Goal: Register for event/course

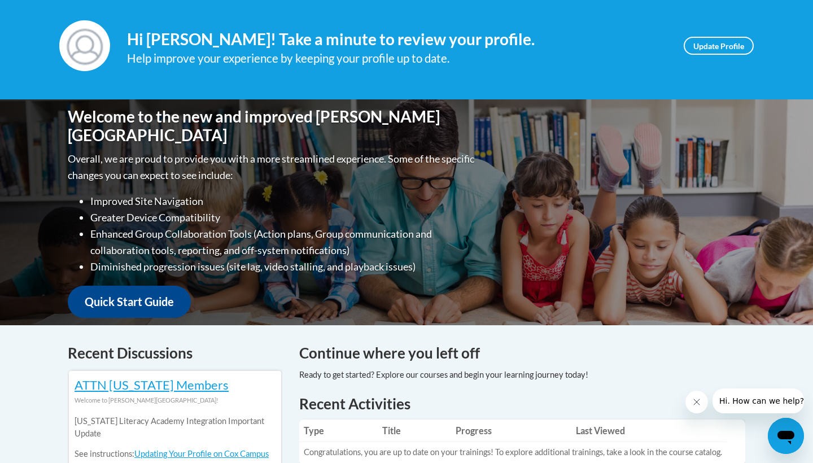
scroll to position [160, 0]
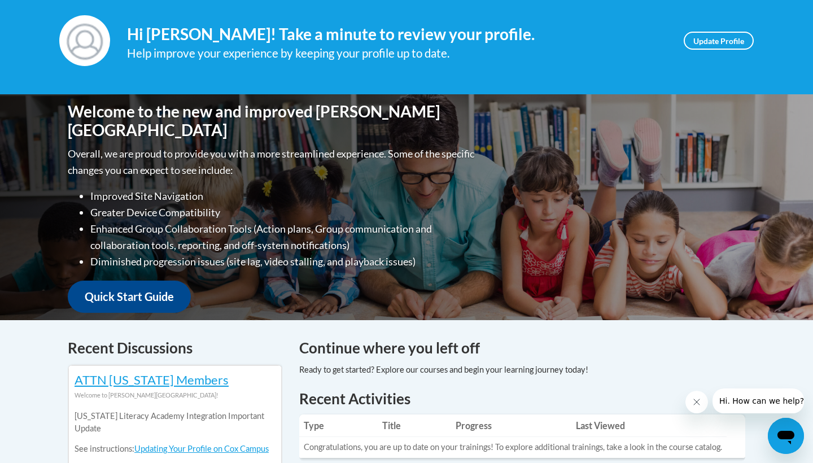
click at [164, 292] on link "Quick Start Guide" at bounding box center [129, 297] width 123 height 32
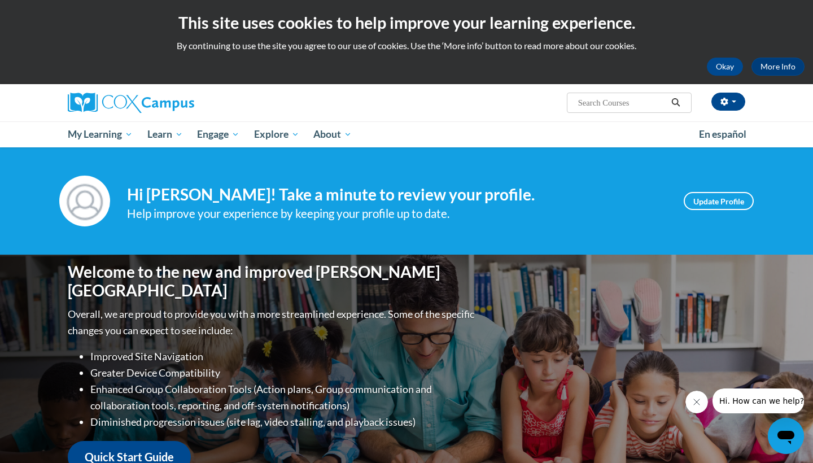
scroll to position [0, 0]
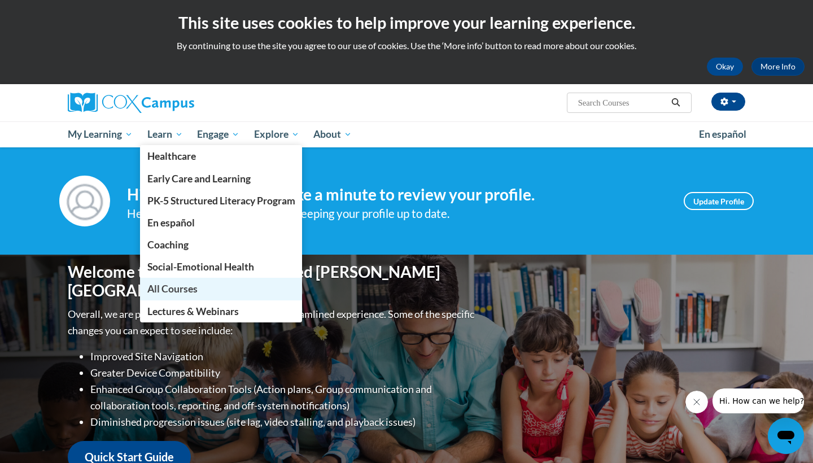
click at [183, 285] on span "All Courses" at bounding box center [172, 289] width 50 height 12
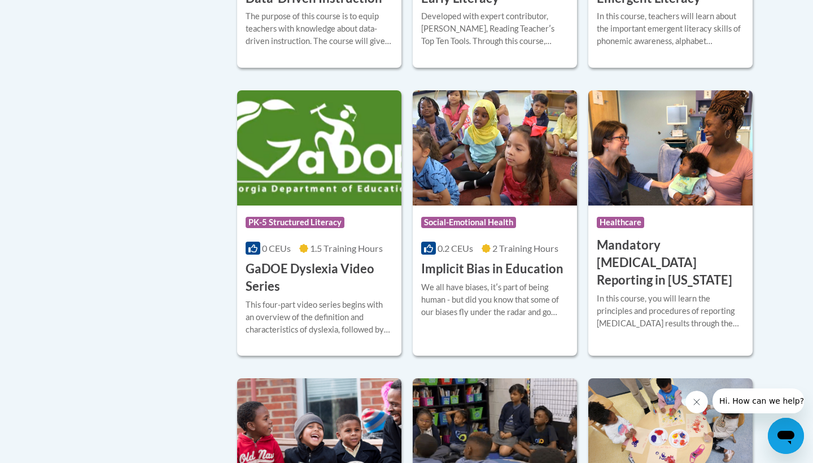
scroll to position [1411, 0]
click at [325, 198] on img at bounding box center [319, 147] width 164 height 115
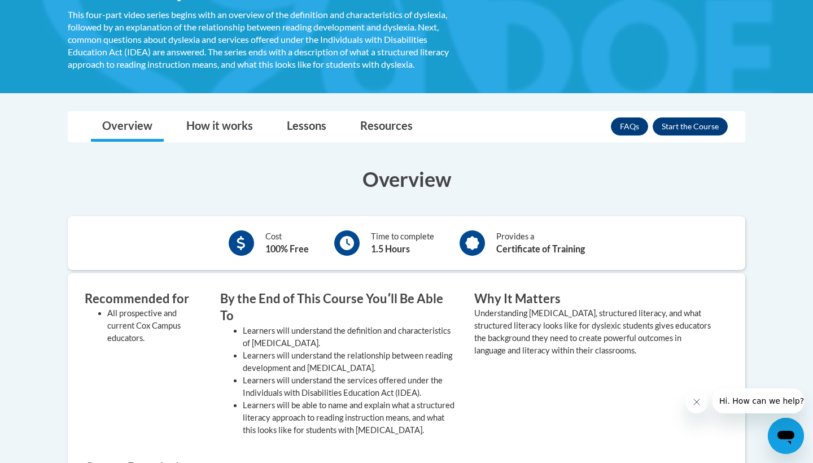
scroll to position [195, 0]
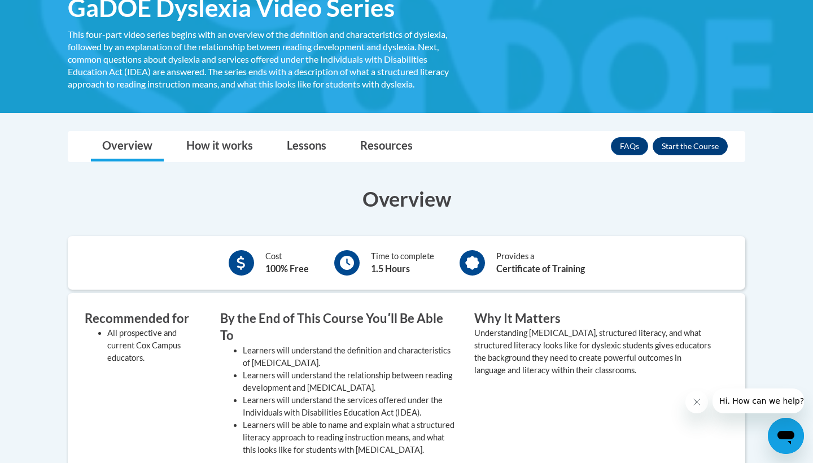
click at [694, 142] on button "Enroll" at bounding box center [690, 146] width 75 height 18
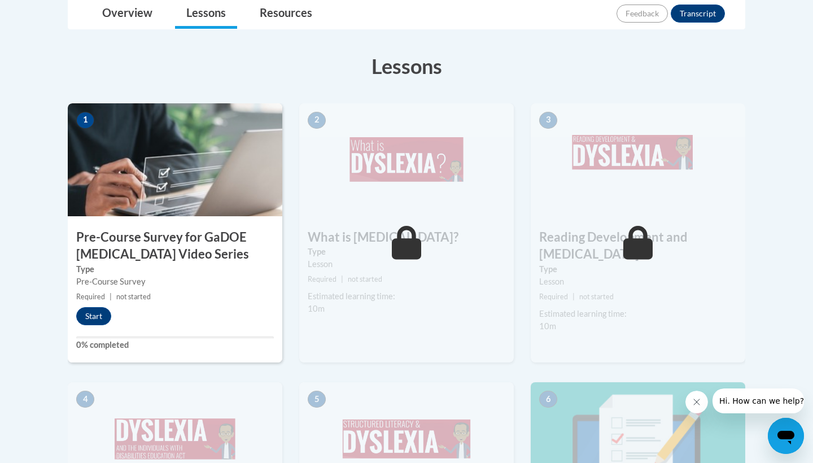
scroll to position [264, 0]
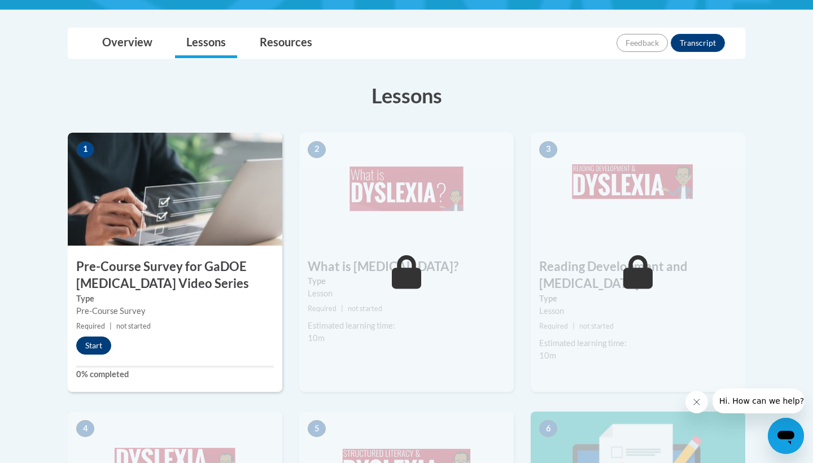
click at [94, 342] on button "Start" at bounding box center [93, 345] width 35 height 18
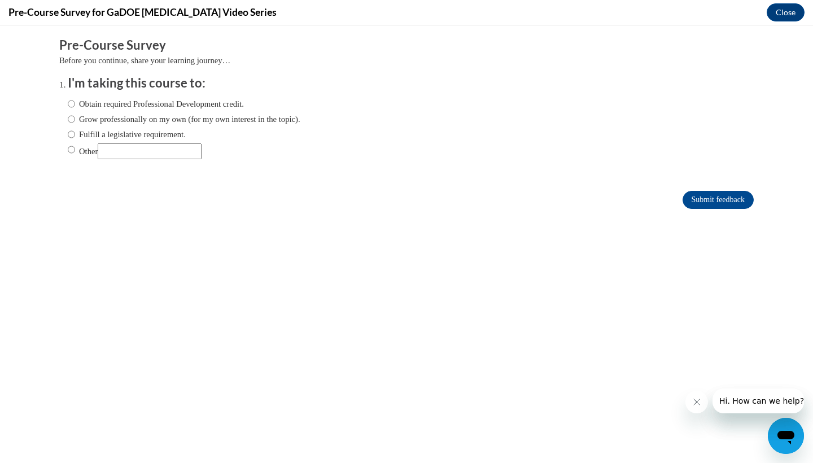
scroll to position [0, 0]
click at [73, 134] on input "Fulfill a legislative requirement." at bounding box center [71, 134] width 7 height 12
radio input "true"
click at [684, 197] on input "Submit feedback" at bounding box center [717, 200] width 71 height 18
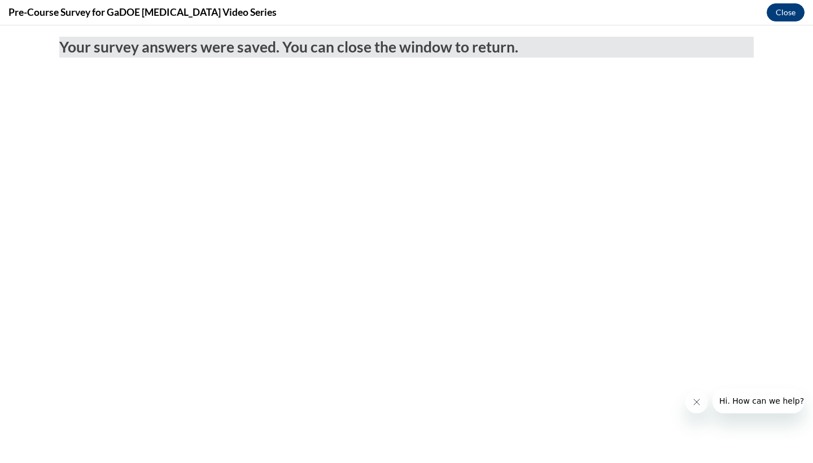
click at [787, 16] on button "Close" at bounding box center [786, 12] width 38 height 18
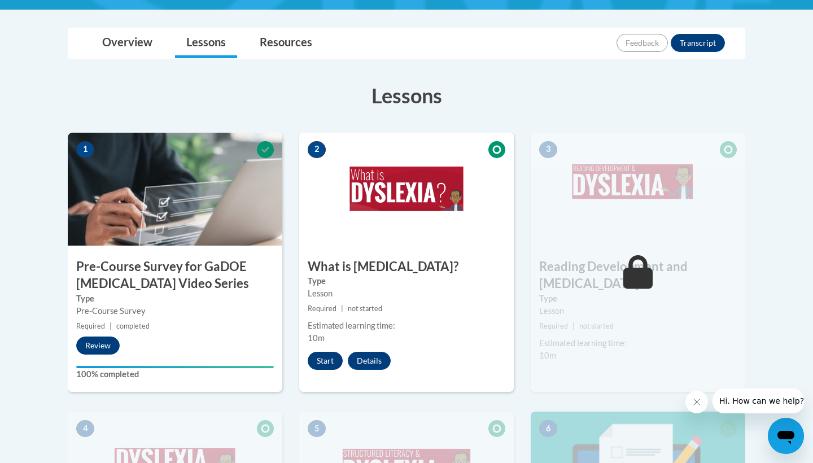
click at [320, 356] on button "Start" at bounding box center [325, 361] width 35 height 18
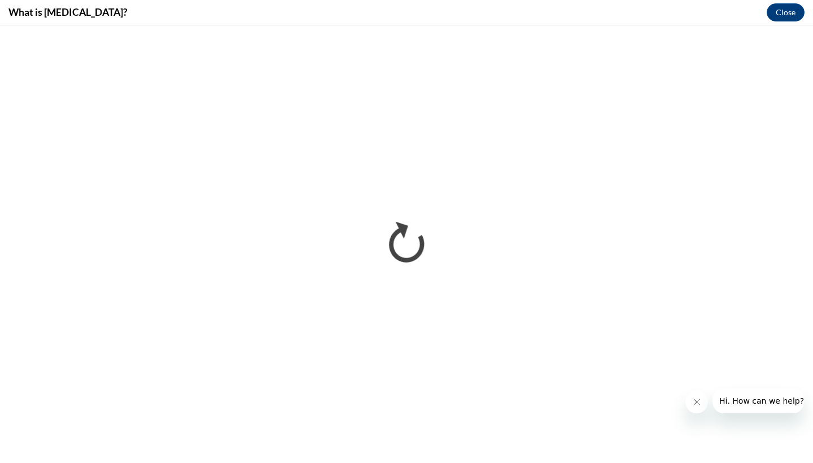
click at [694, 400] on icon "Close message from company" at bounding box center [697, 402] width 6 height 6
